Goal: Navigation & Orientation: Find specific page/section

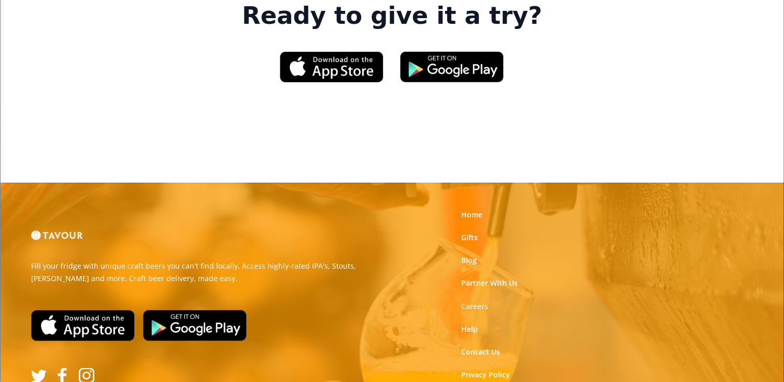
scroll to position [1678, 0]
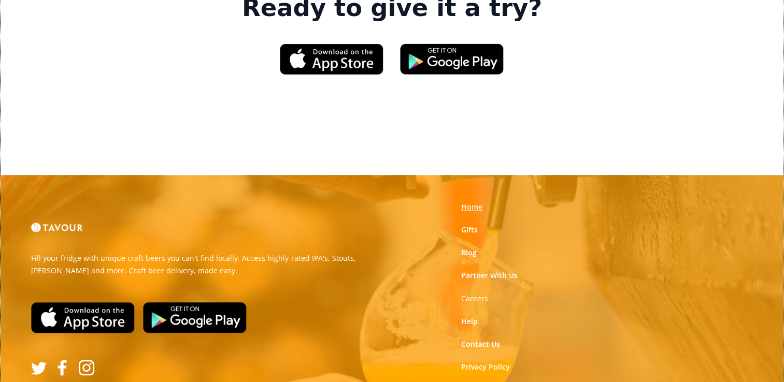
click at [474, 202] on link "Home" at bounding box center [471, 207] width 21 height 10
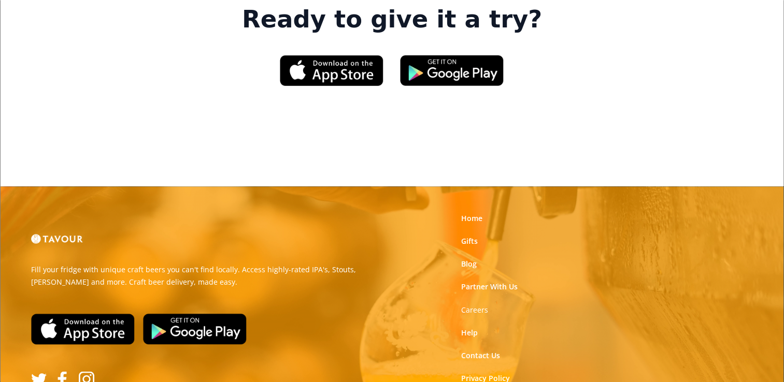
scroll to position [1678, 0]
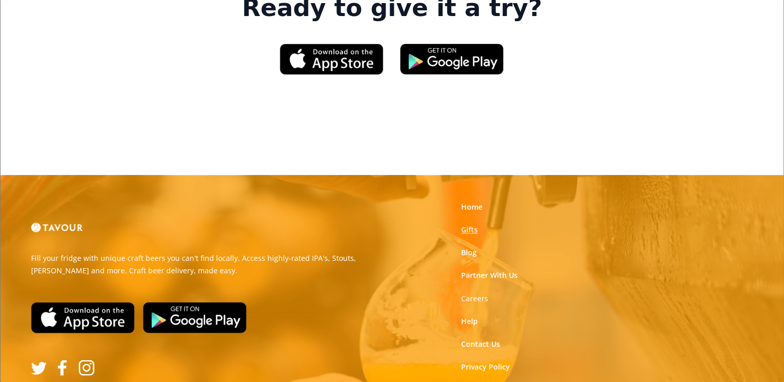
click at [468, 225] on link "Gifts" at bounding box center [469, 230] width 17 height 10
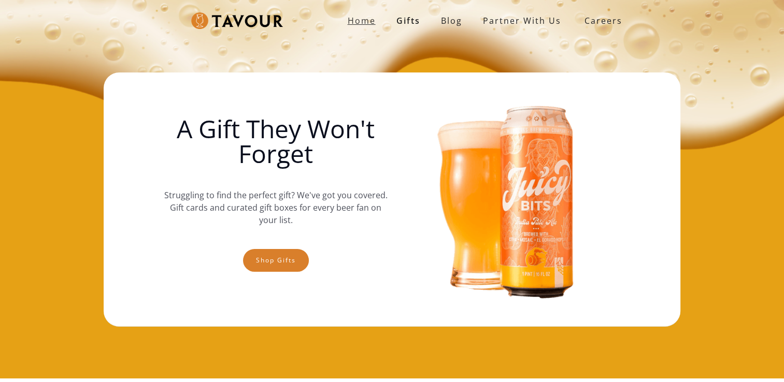
click at [367, 26] on strong "Home" at bounding box center [362, 20] width 28 height 11
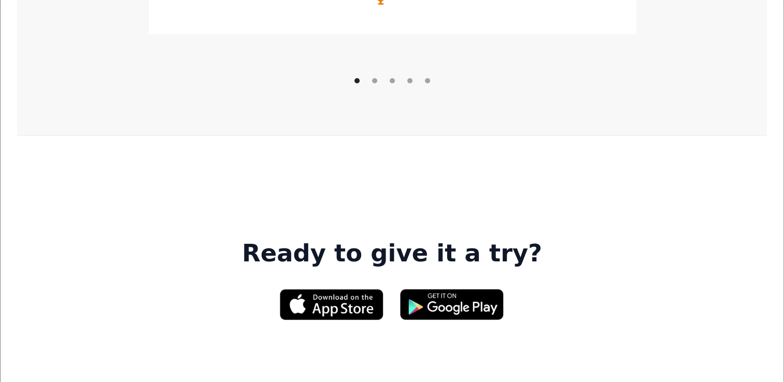
scroll to position [1657, 0]
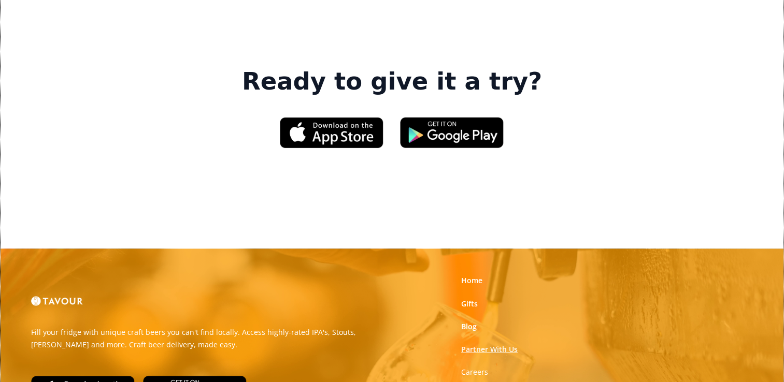
click at [477, 344] on link "Partner With Us" at bounding box center [489, 349] width 56 height 10
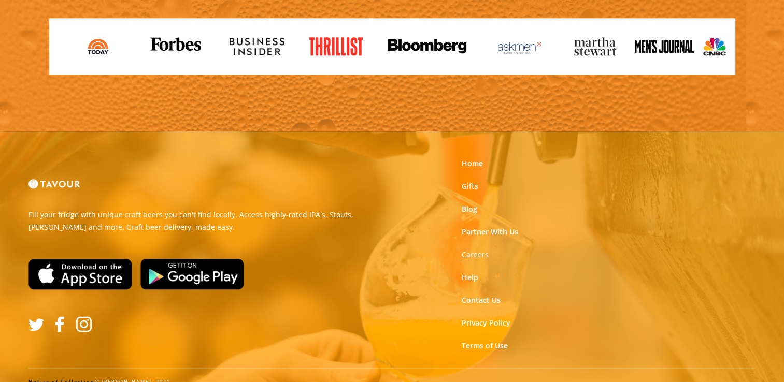
scroll to position [1176, 0]
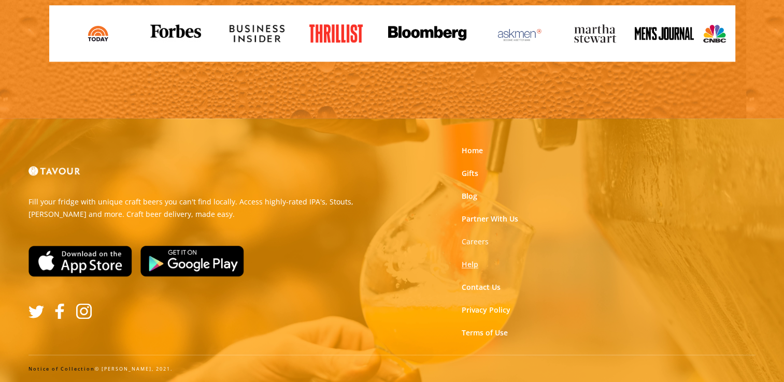
click at [470, 265] on link "Help" at bounding box center [470, 264] width 17 height 10
